Goal: Find contact information: Find contact information

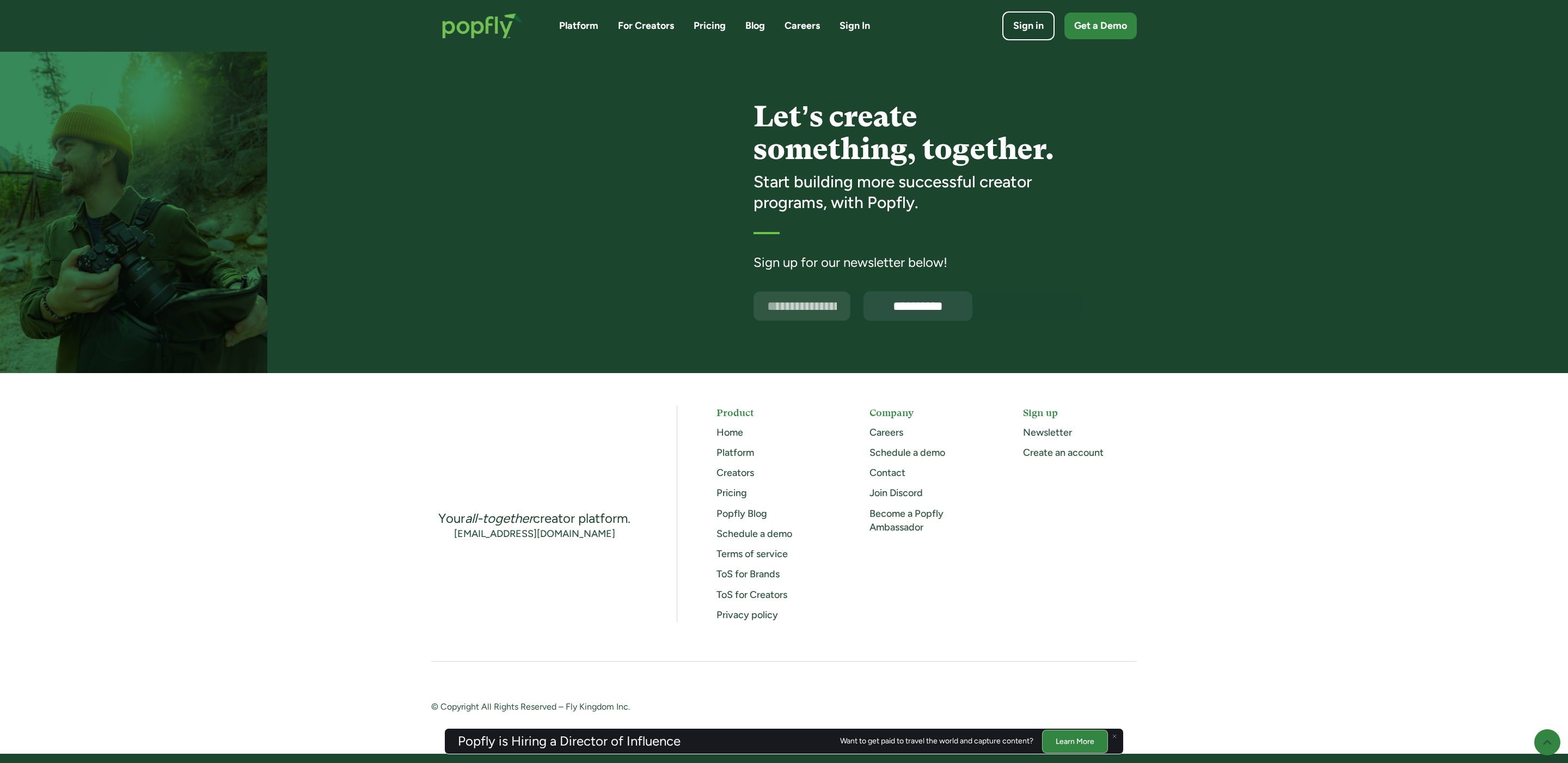
scroll to position [2595, 0]
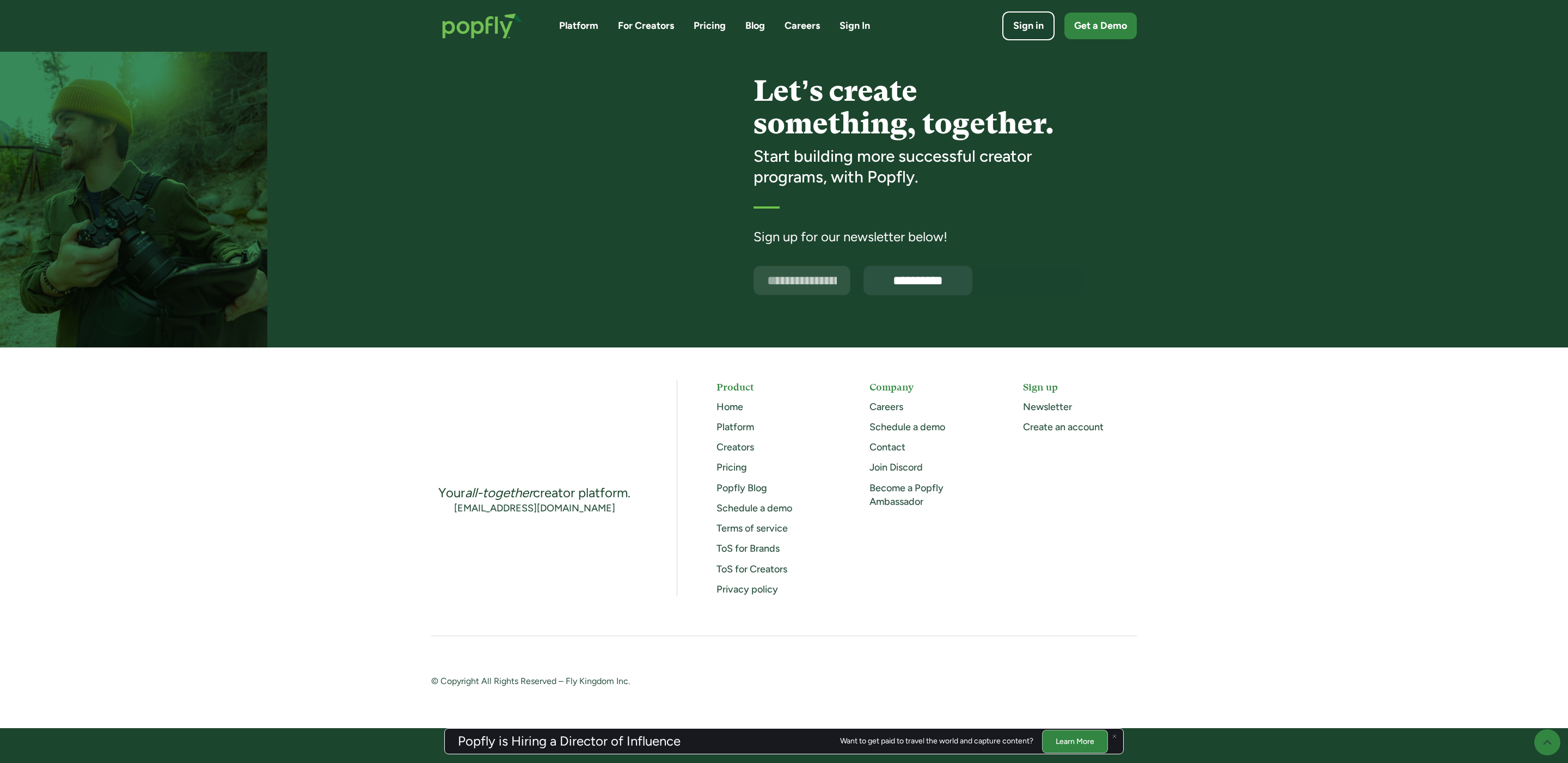
click at [896, 447] on link "Contact" at bounding box center [888, 447] width 36 height 12
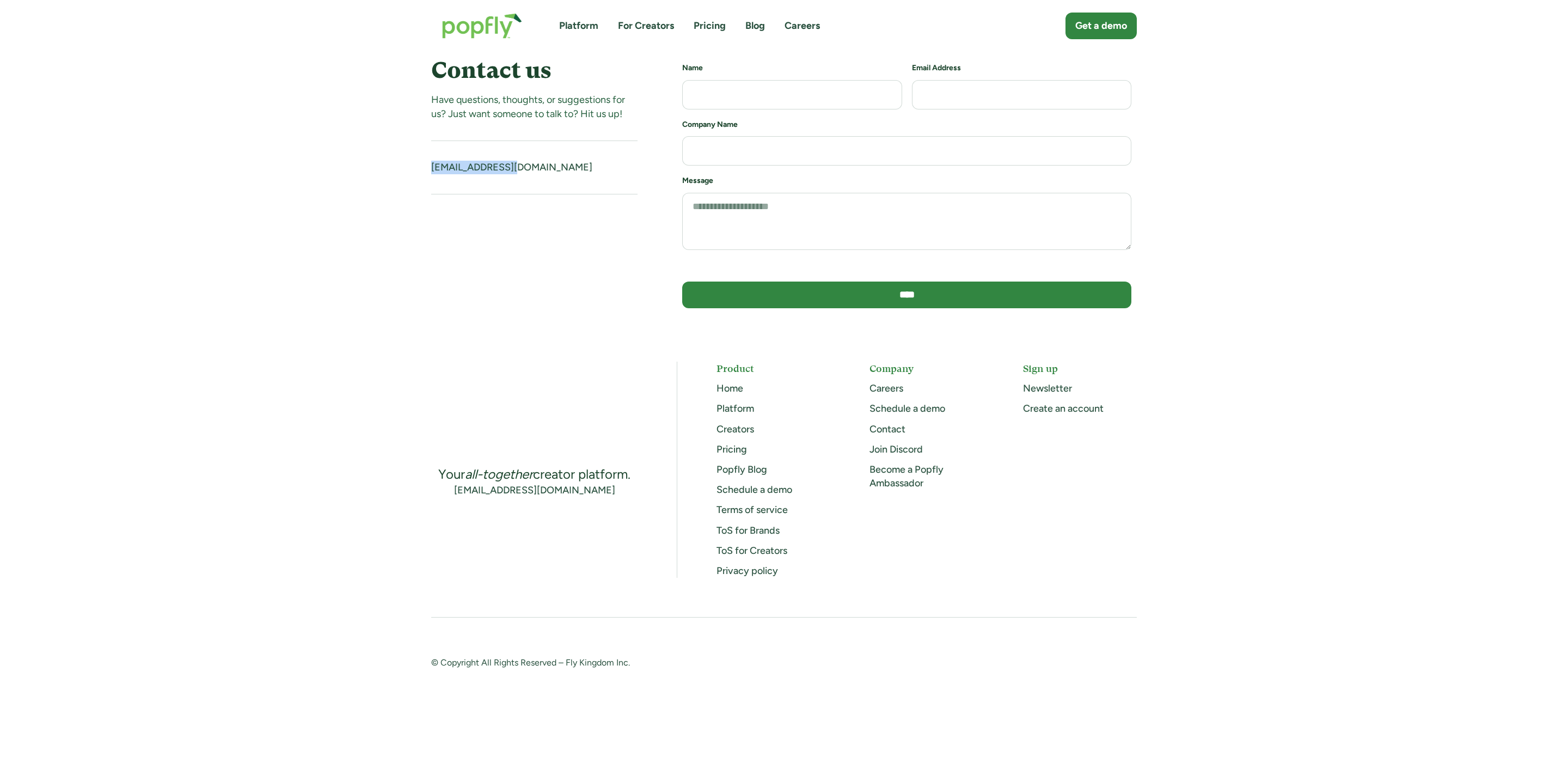
drag, startPoint x: 567, startPoint y: 166, endPoint x: 395, endPoint y: 162, distance: 172.0
click at [395, 162] on div "Contact us Have questions, thoughts, or suggestions for us? Just want someone t…" at bounding box center [784, 190] width 1568 height 277
copy link "hello@popfly.com"
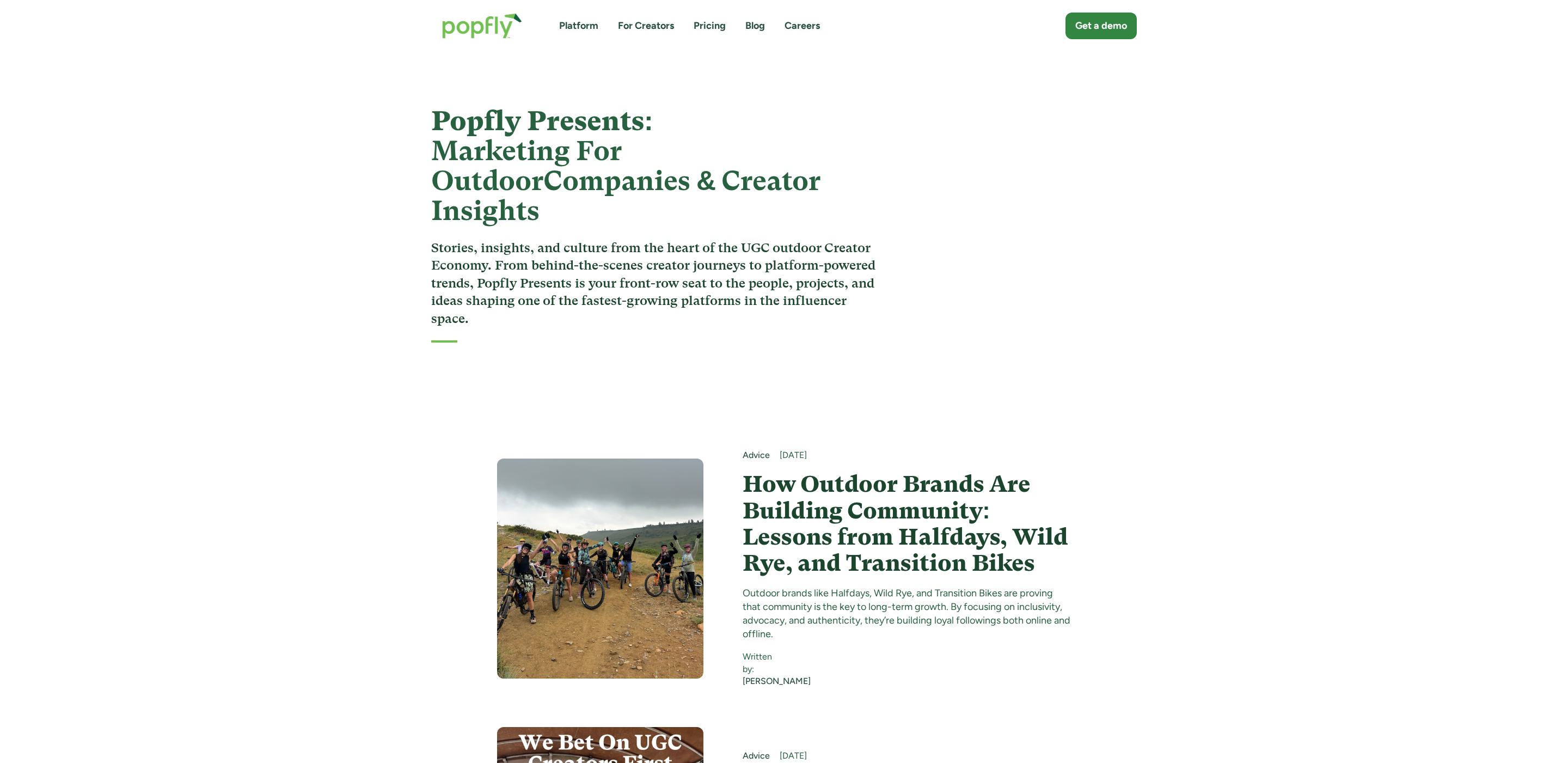
click at [864, 472] on h4 "How Outdoor Brands Are Building Community: Lessons from Halfdays, Wild Rye, and…" at bounding box center [907, 523] width 329 height 105
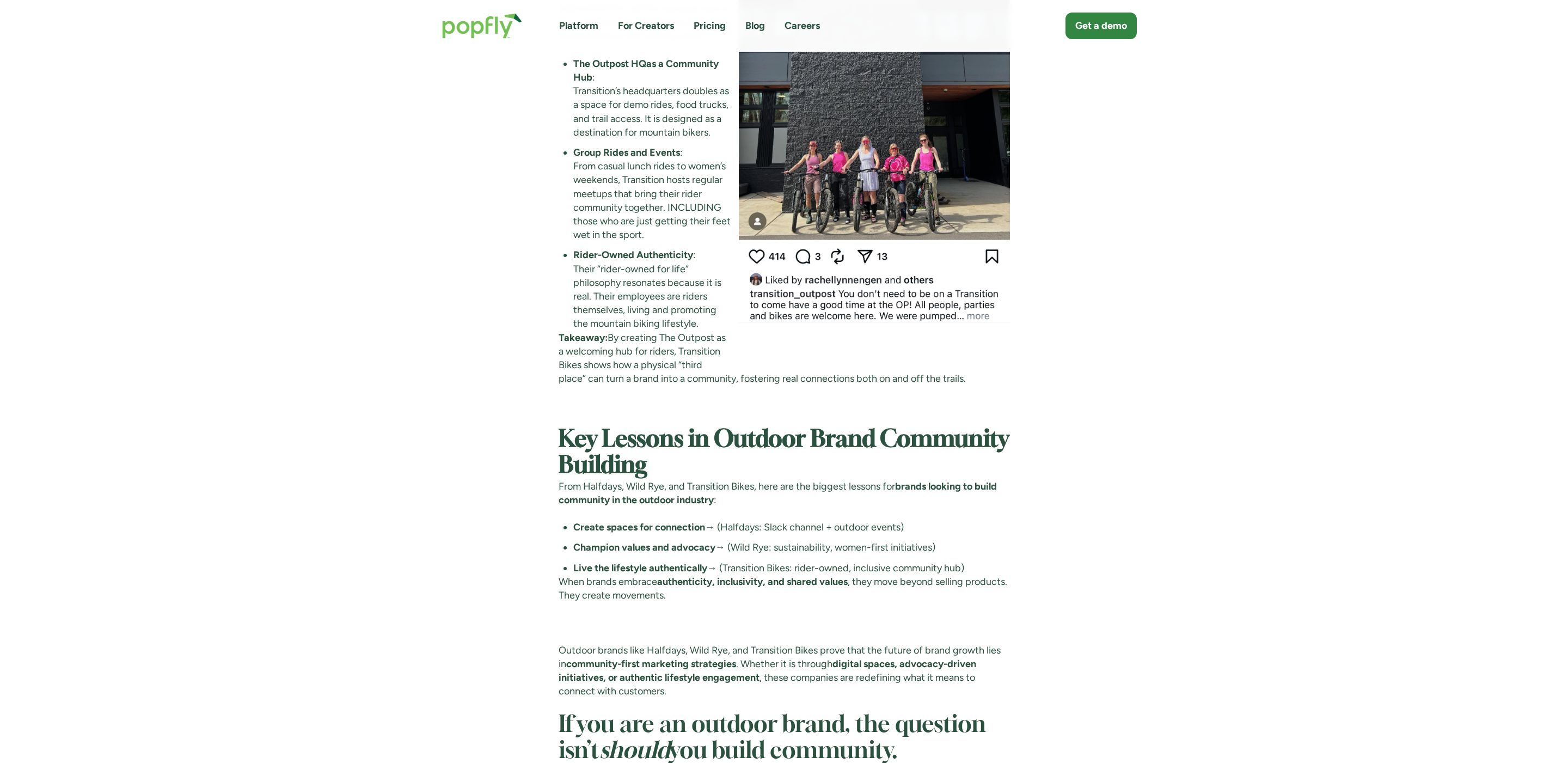
scroll to position [4058, 0]
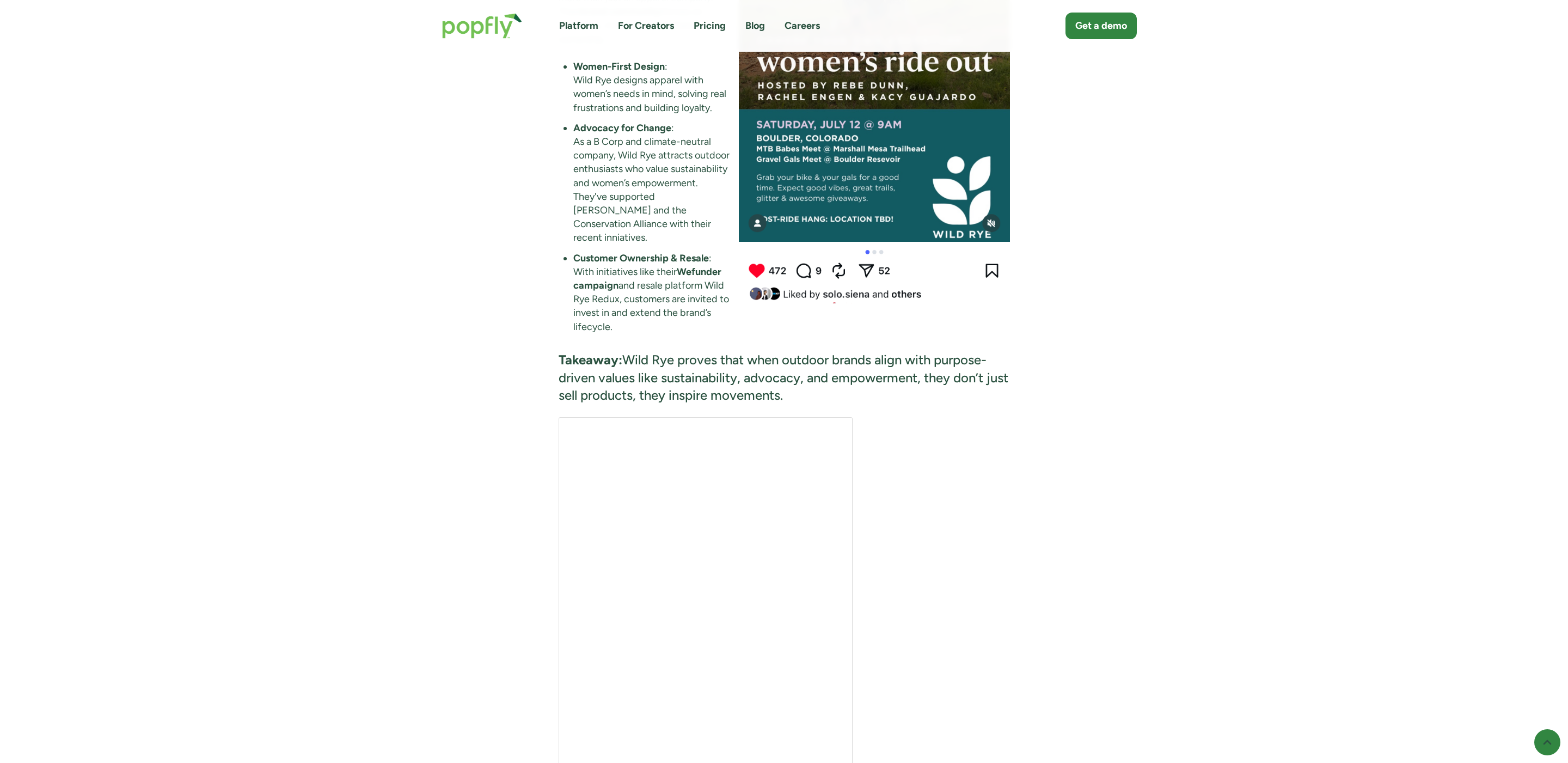
scroll to position [2942, 0]
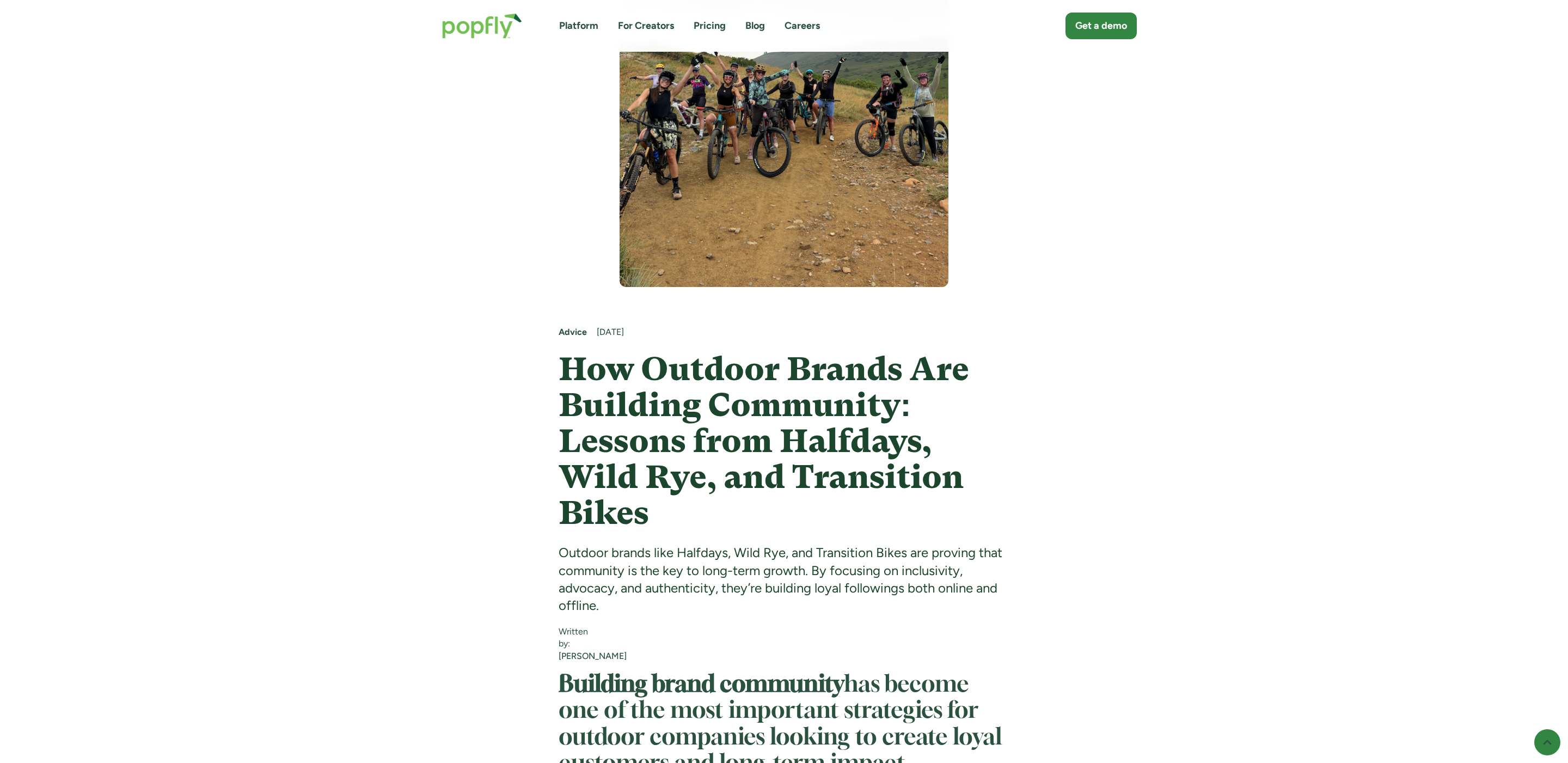
scroll to position [334, 0]
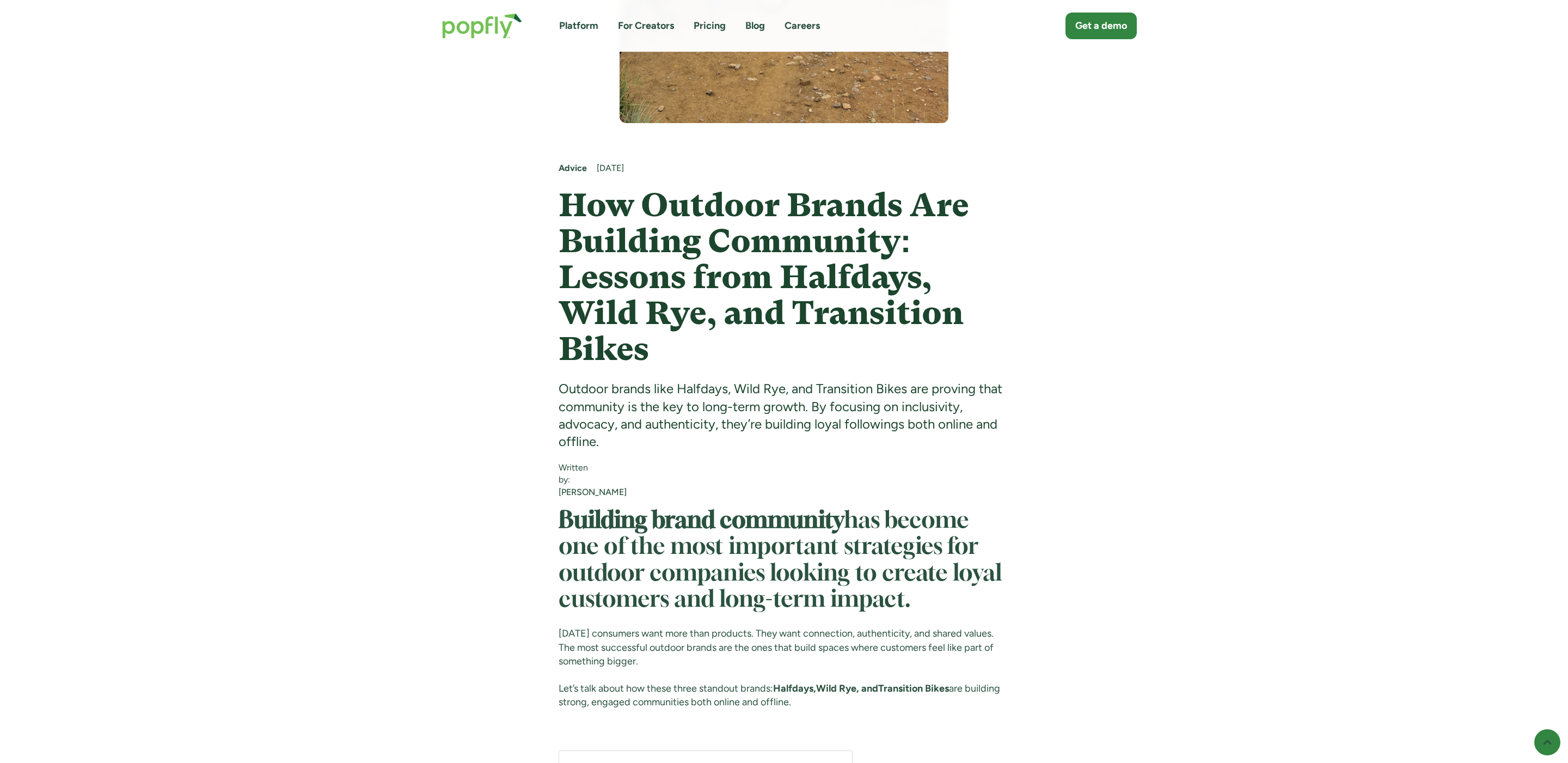
click at [697, 387] on div "Outdoor brands like Halfdays, Wild Rye, and Transition Bikes are proving that c…" at bounding box center [784, 416] width 452 height 71
click at [746, 387] on div "Outdoor brands like Halfdays, Wild Rye, and Transition Bikes are proving that c…" at bounding box center [784, 416] width 452 height 71
click at [840, 389] on div "Outdoor brands like Halfdays, Wild Rye, and Transition Bikes are proving that c…" at bounding box center [784, 416] width 452 height 71
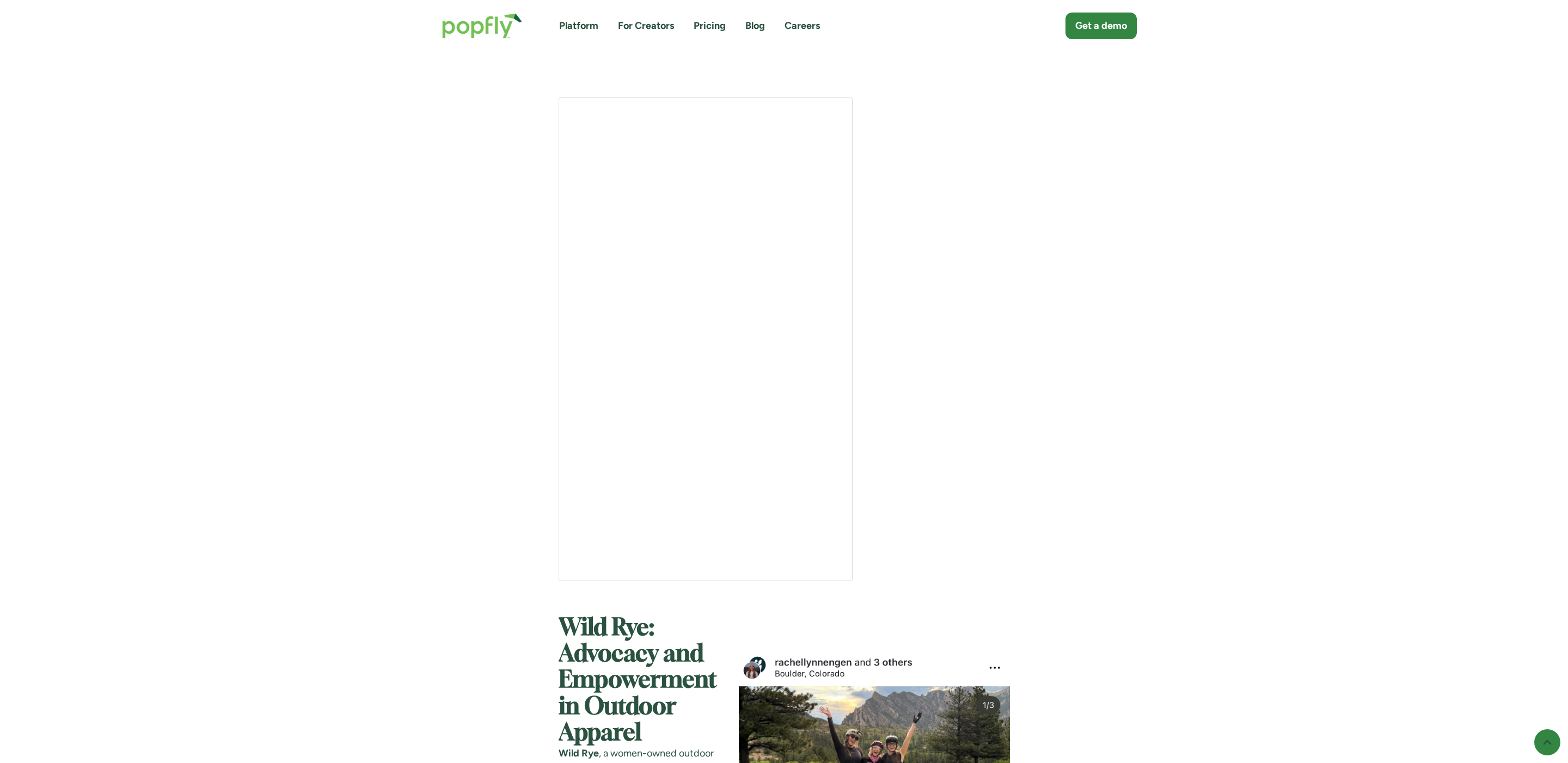
scroll to position [2219, 0]
